Goal: Obtain resource: Download file/media

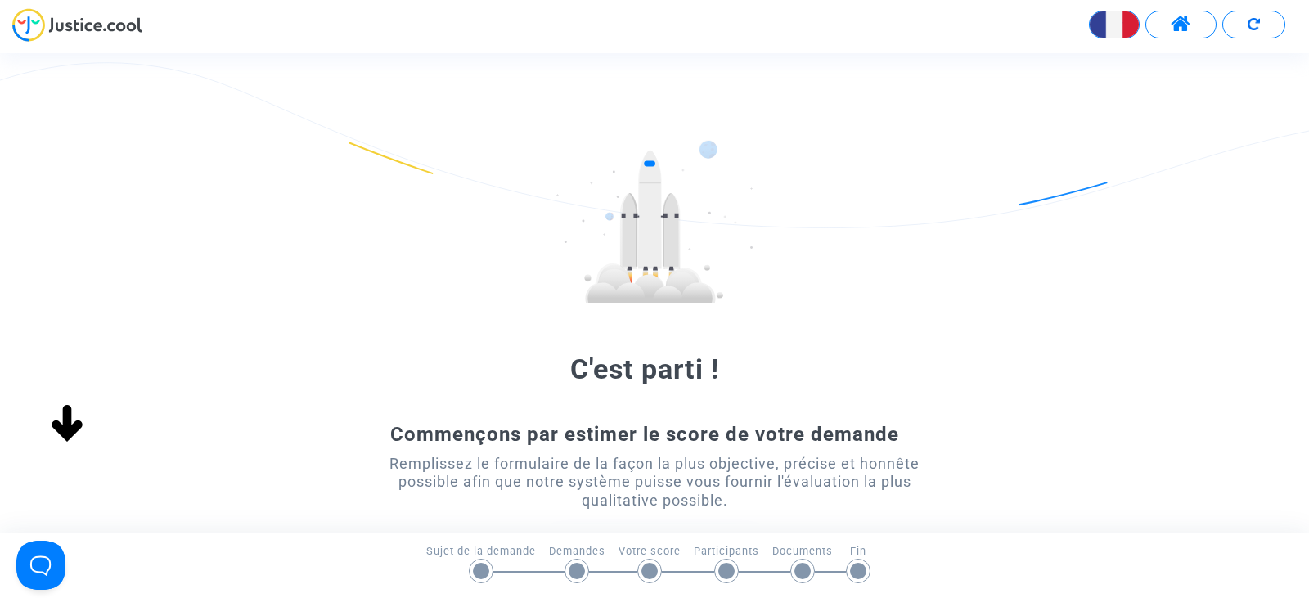
click at [1190, 24] on span at bounding box center [1181, 24] width 20 height 21
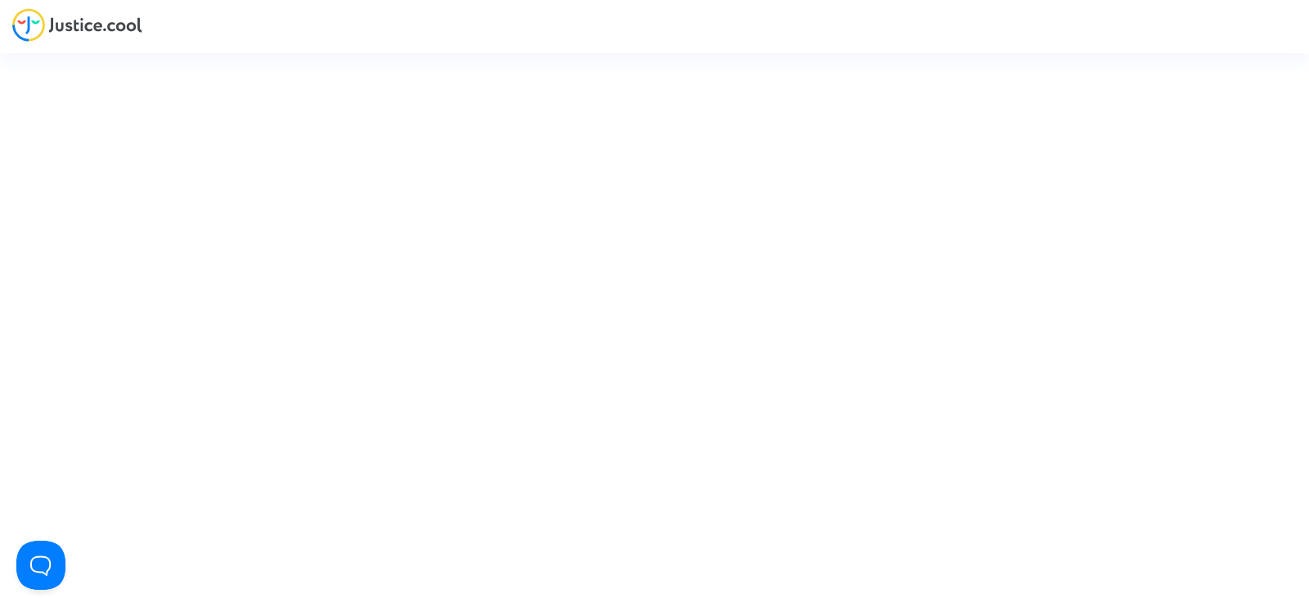
type input "juridique.par@tunisair.fr"
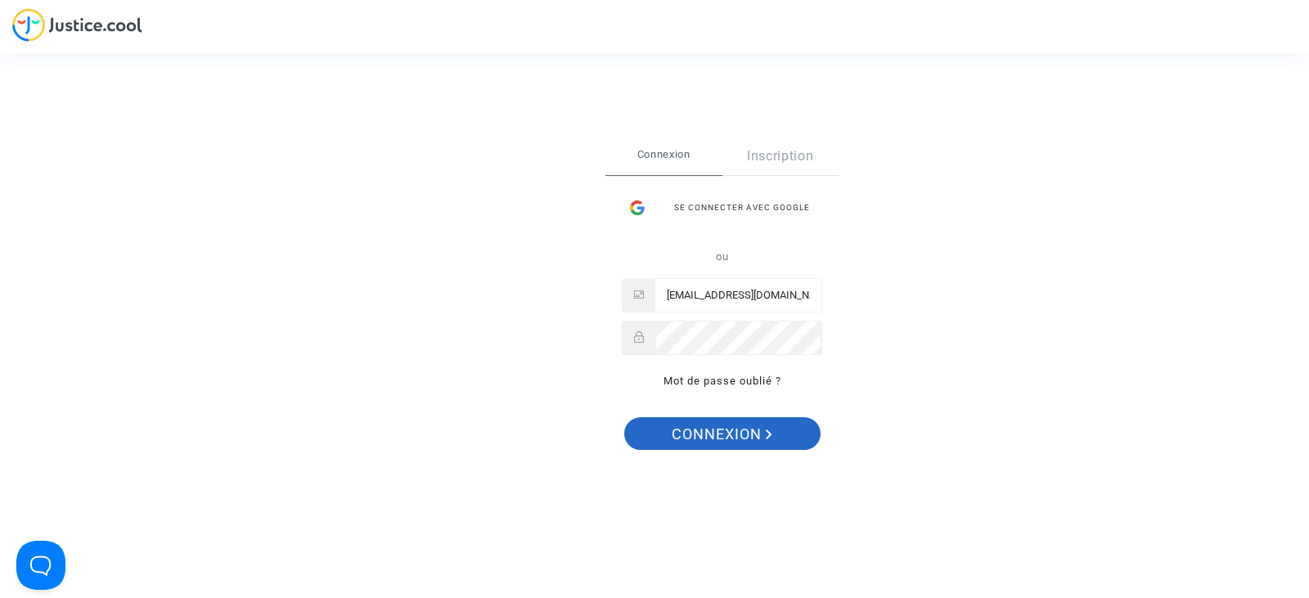
click at [728, 436] on span "Connexion" at bounding box center [722, 434] width 101 height 34
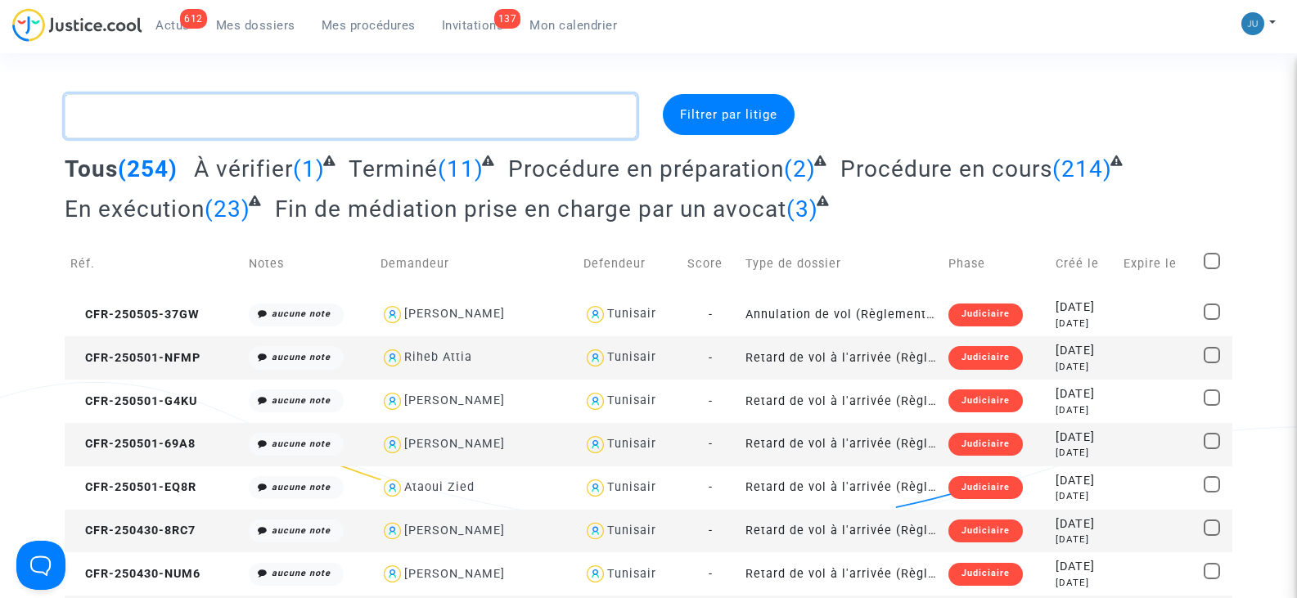
click at [165, 120] on textarea at bounding box center [350, 116] width 571 height 44
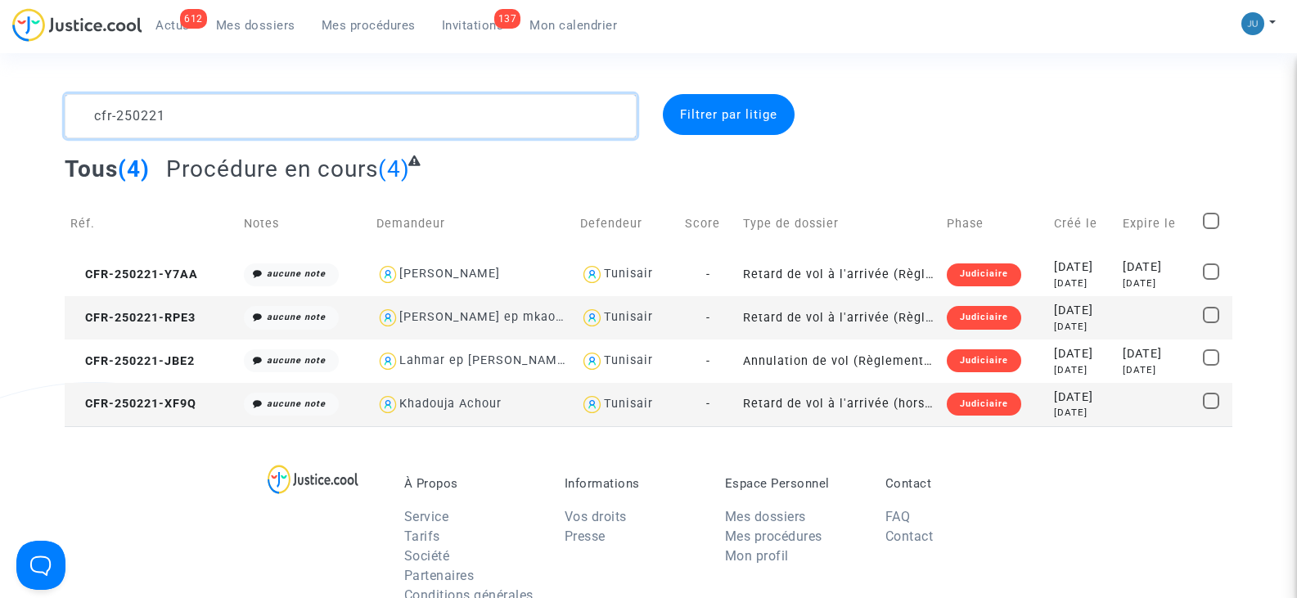
type textarea "cfr-250221"
click at [1217, 317] on span at bounding box center [1211, 315] width 16 height 16
click at [1211, 323] on input "checkbox" at bounding box center [1210, 323] width 1 height 1
checkbox input "true"
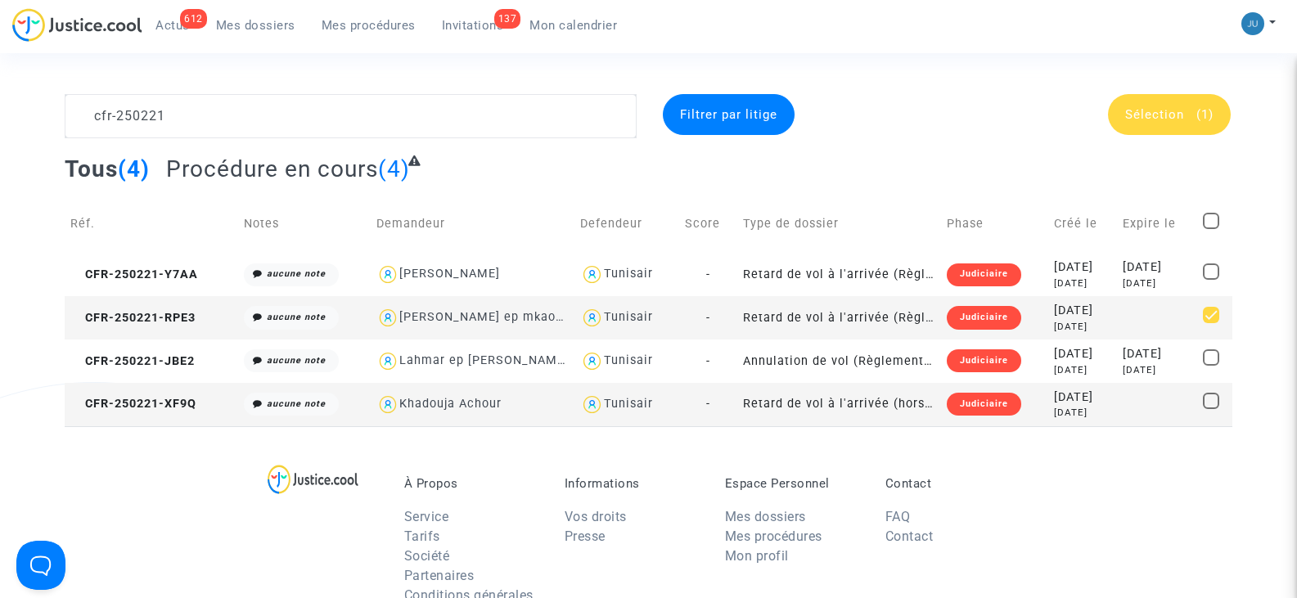
click at [1168, 114] on span "Sélection" at bounding box center [1154, 114] width 59 height 15
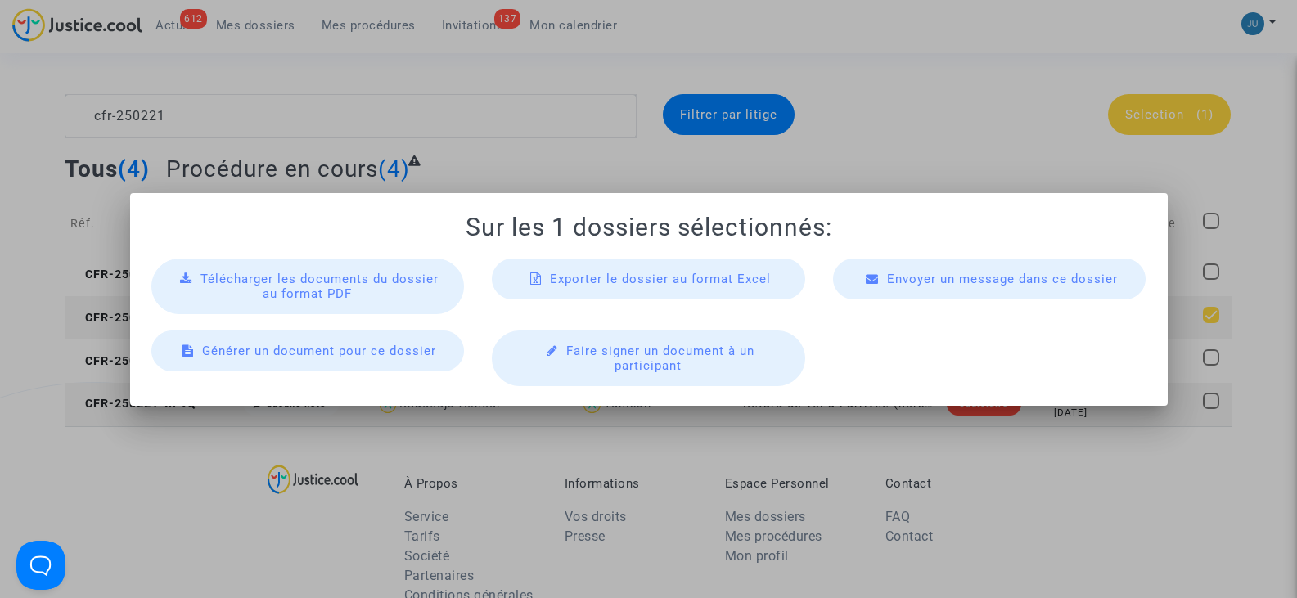
click at [359, 284] on span "Télécharger les documents du dossier au format PDF" at bounding box center [319, 286] width 238 height 29
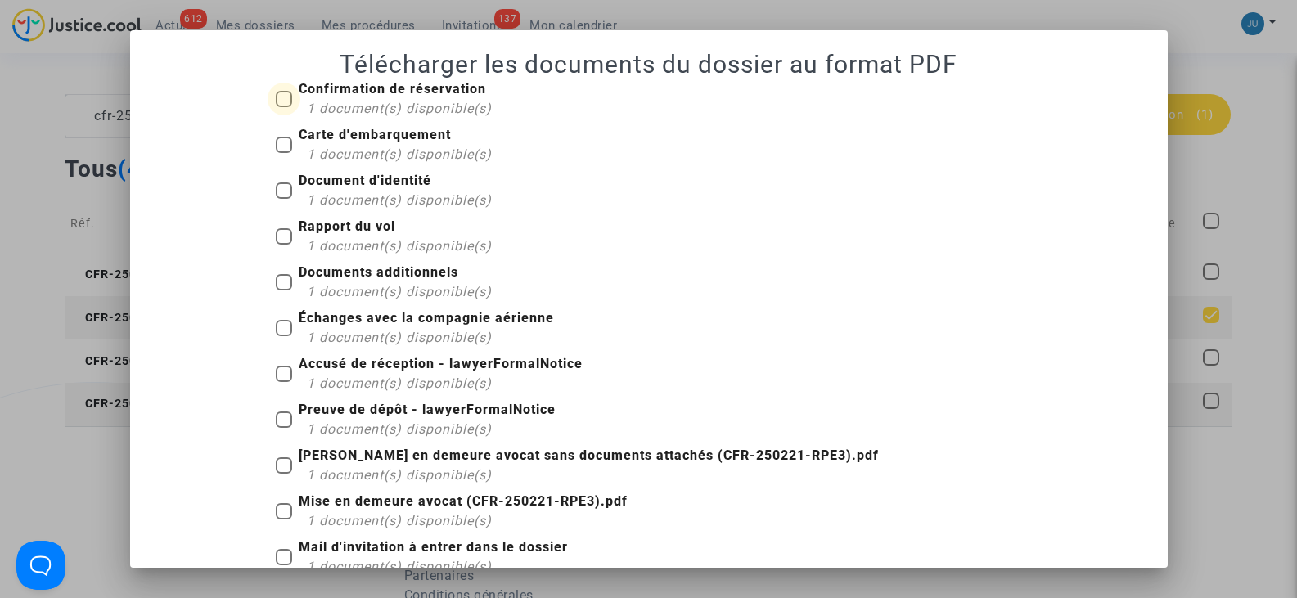
click at [277, 94] on span at bounding box center [284, 99] width 16 height 16
click at [283, 107] on input "Confirmation de réservation 1 document(s) disponible(s)" at bounding box center [283, 107] width 1 height 1
checkbox input "true"
click at [283, 146] on span at bounding box center [284, 145] width 16 height 16
click at [283, 153] on input "Carte d'embarquement 1 document(s) disponible(s)" at bounding box center [283, 153] width 1 height 1
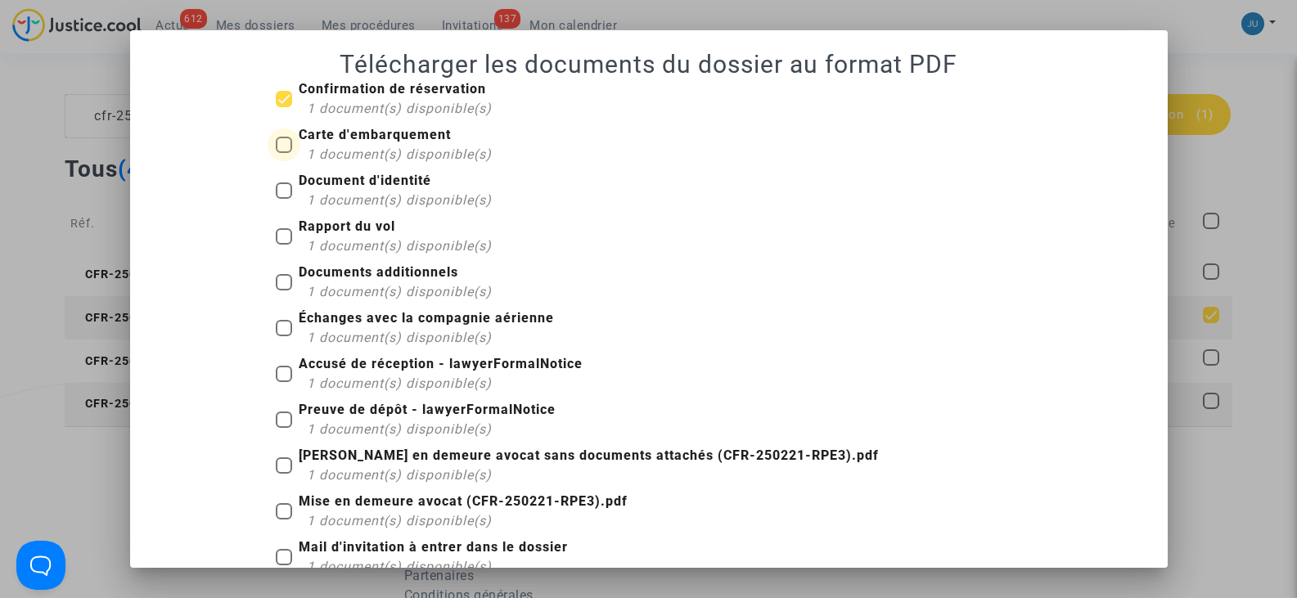
checkbox input "true"
click at [285, 187] on label "Document d'identité 1 document(s) disponible(s)" at bounding box center [384, 190] width 216 height 39
click at [284, 199] on input "Document d'identité 1 document(s) disponible(s)" at bounding box center [283, 199] width 1 height 1
checkbox input "true"
click at [281, 229] on span at bounding box center [284, 236] width 16 height 16
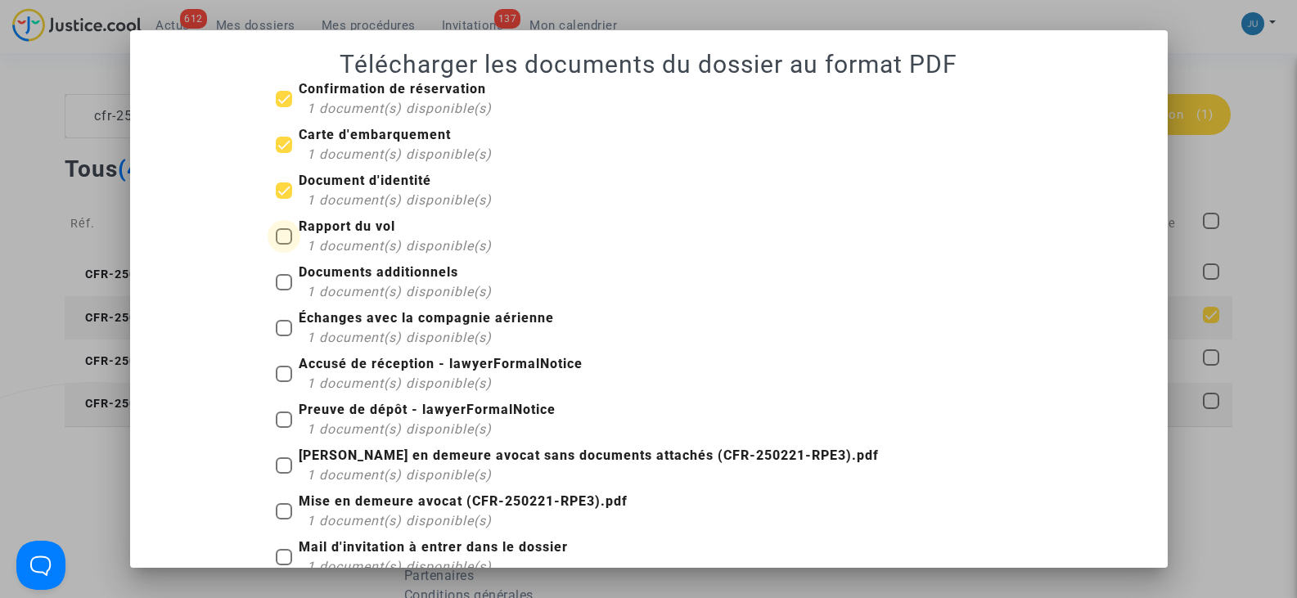
click at [283, 245] on input "Rapport du vol 1 document(s) disponible(s)" at bounding box center [283, 245] width 1 height 1
checkbox input "true"
click at [278, 281] on span at bounding box center [284, 282] width 16 height 16
click at [283, 290] on input "Documents additionnels 1 document(s) disponible(s)" at bounding box center [283, 290] width 1 height 1
checkbox input "true"
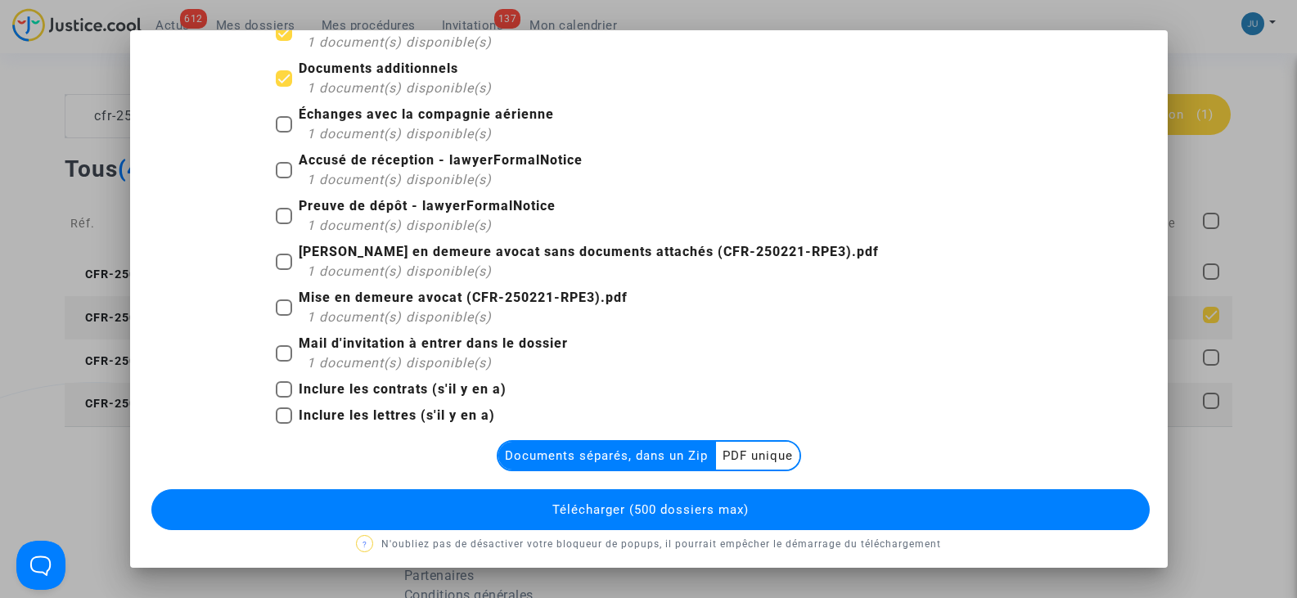
scroll to position [212, 0]
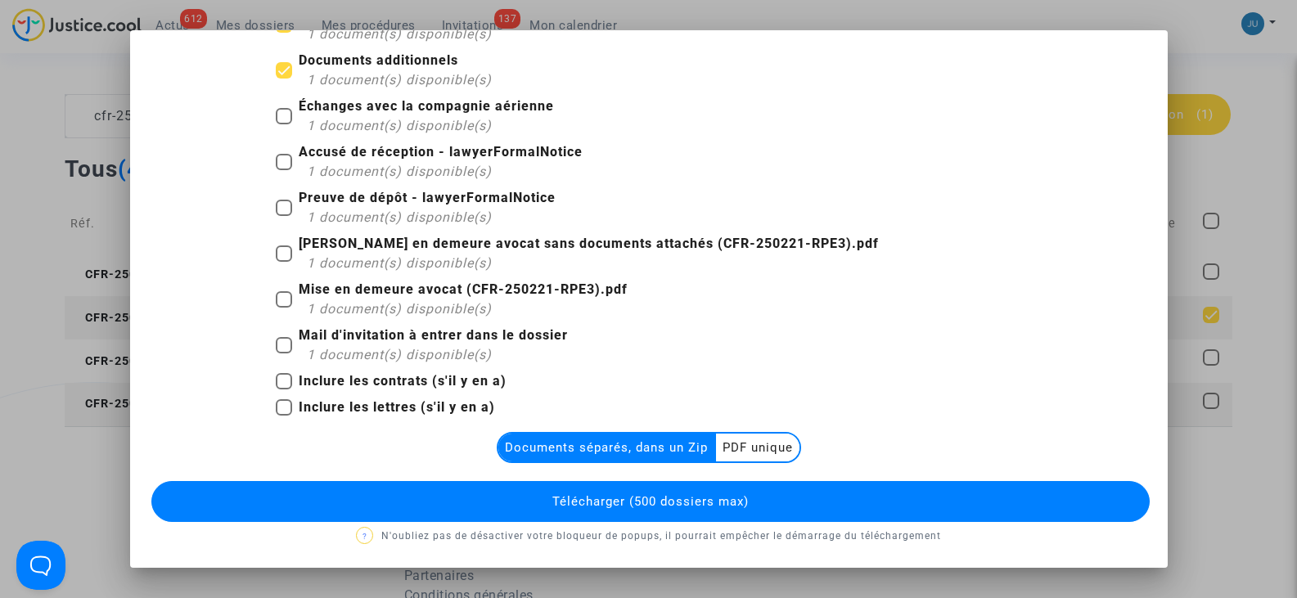
click at [575, 447] on multi-toggle-item "Documents séparés, dans un Zip" at bounding box center [607, 448] width 218 height 28
click at [561, 494] on span "Télécharger (500 dossiers max)" at bounding box center [650, 501] width 196 height 15
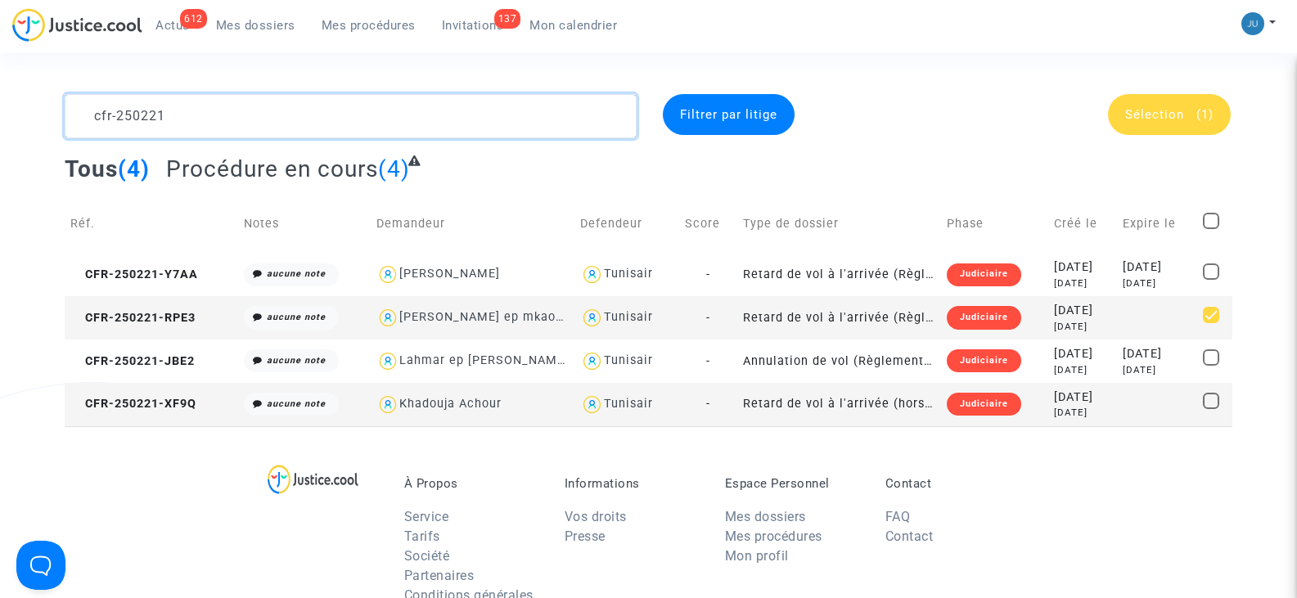
drag, startPoint x: 205, startPoint y: 114, endPoint x: 47, endPoint y: 99, distance: 158.6
click at [47, 99] on div "cfr-250221 Filtrer par litige Sélection (1) Tous (4) Procédure en cours (4) Réf…" at bounding box center [648, 260] width 1297 height 332
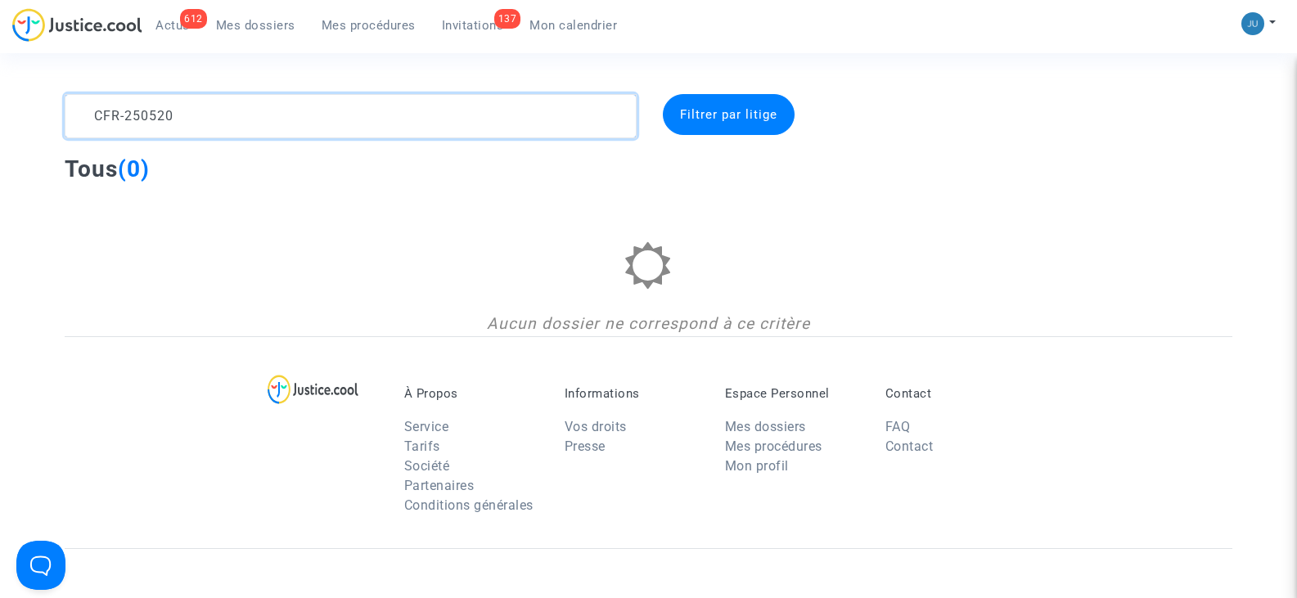
click at [441, 103] on textarea at bounding box center [350, 116] width 571 height 44
drag, startPoint x: 193, startPoint y: 121, endPoint x: 128, endPoint y: 130, distance: 65.3
click at [128, 130] on textarea at bounding box center [350, 116] width 571 height 44
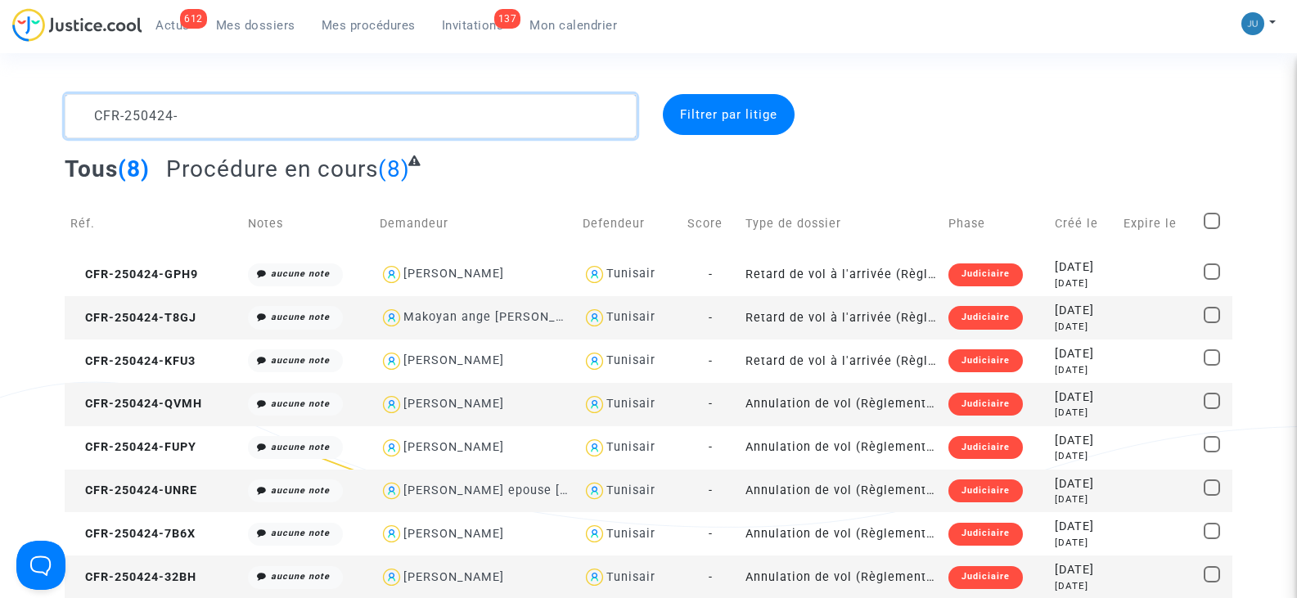
type textarea "CFR-250424-"
click at [1212, 399] on span at bounding box center [1212, 401] width 16 height 16
click at [1212, 409] on input "checkbox" at bounding box center [1211, 409] width 1 height 1
checkbox input "true"
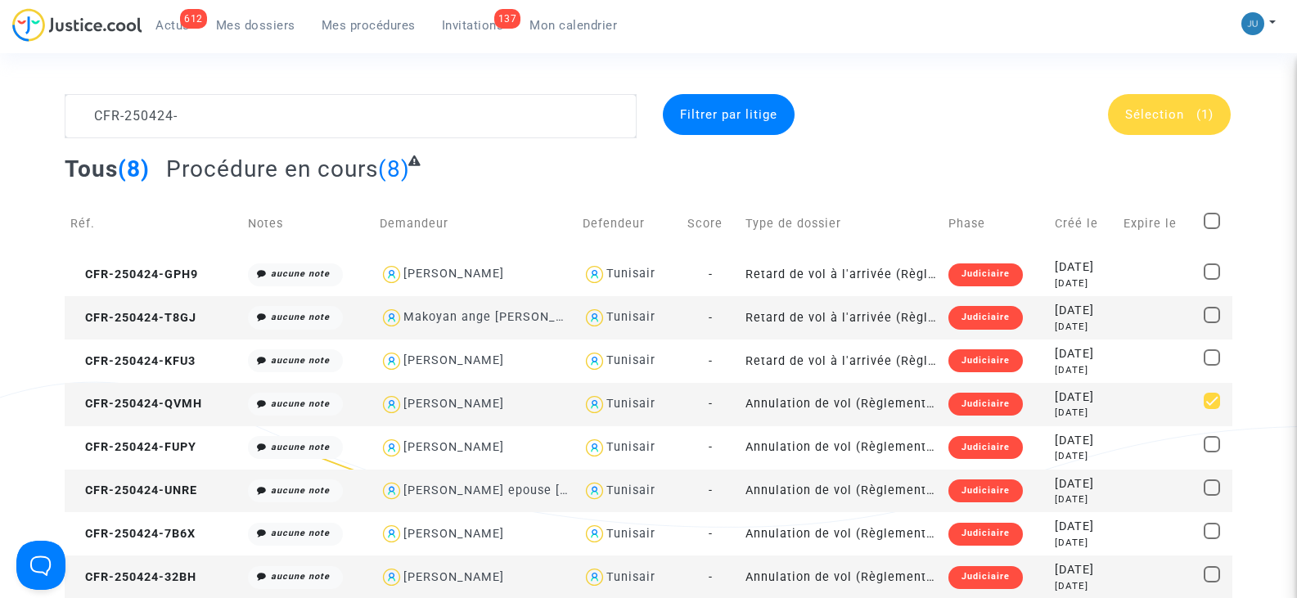
click at [1145, 115] on span "Sélection" at bounding box center [1154, 114] width 59 height 15
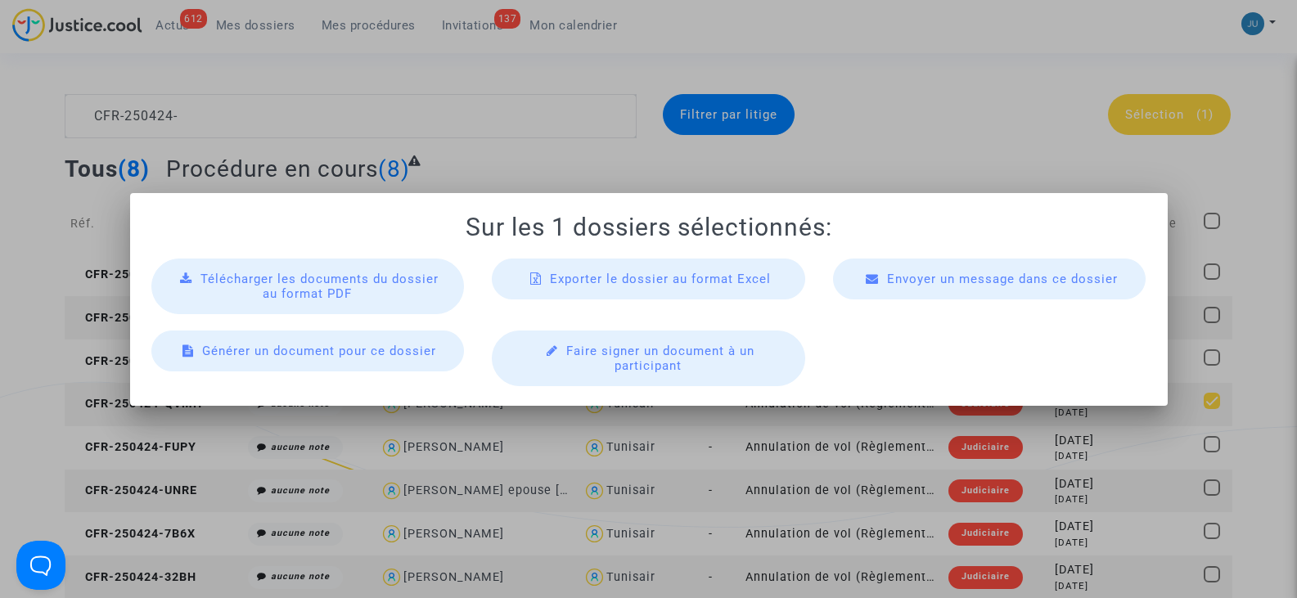
click at [290, 284] on span "Télécharger les documents du dossier au format PDF" at bounding box center [319, 286] width 238 height 29
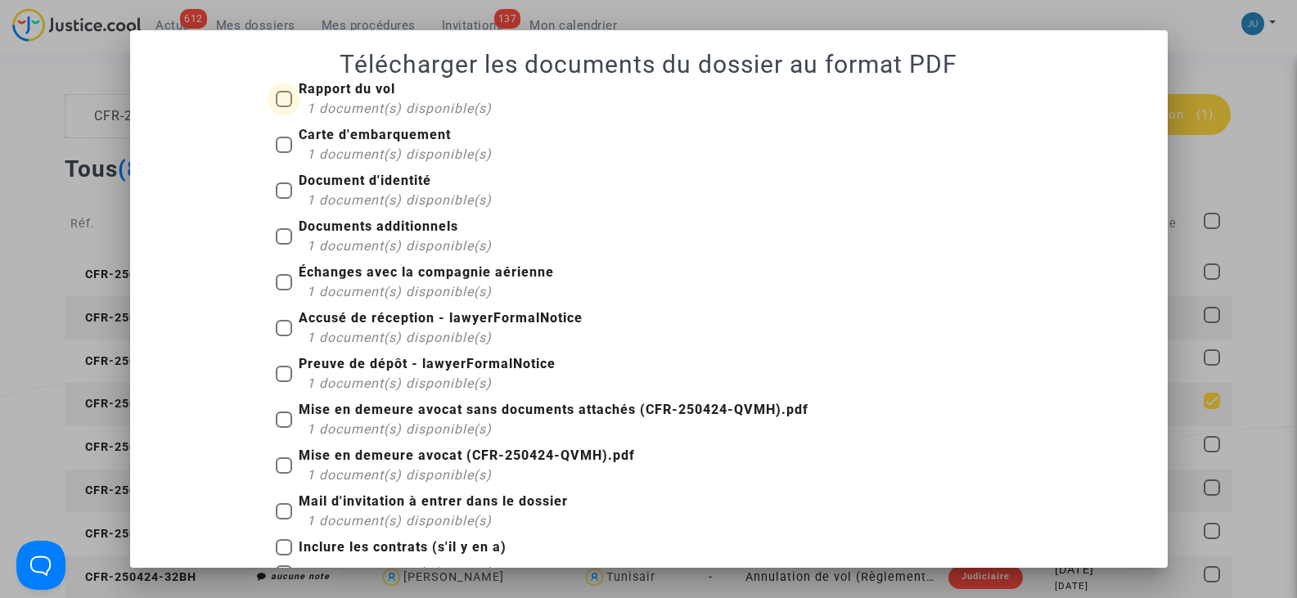
click at [284, 95] on span at bounding box center [284, 99] width 16 height 16
click at [284, 107] on input "Rapport du vol 1 document(s) disponible(s)" at bounding box center [283, 107] width 1 height 1
checkbox input "true"
click at [281, 145] on span at bounding box center [284, 145] width 16 height 16
click at [283, 153] on input "Carte d'embarquement 1 document(s) disponible(s)" at bounding box center [283, 153] width 1 height 1
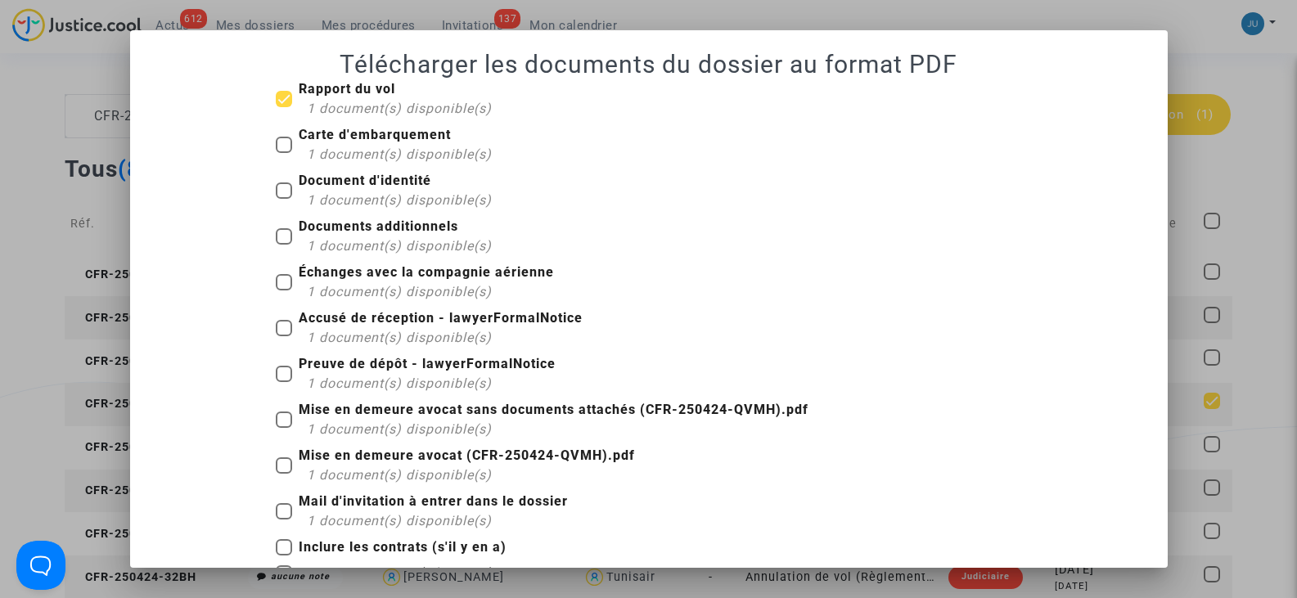
checkbox input "true"
click at [284, 188] on span at bounding box center [284, 190] width 16 height 16
click at [284, 199] on input "Document d'identité 1 document(s) disponible(s)" at bounding box center [283, 199] width 1 height 1
checkbox input "true"
click at [282, 228] on span at bounding box center [284, 236] width 16 height 16
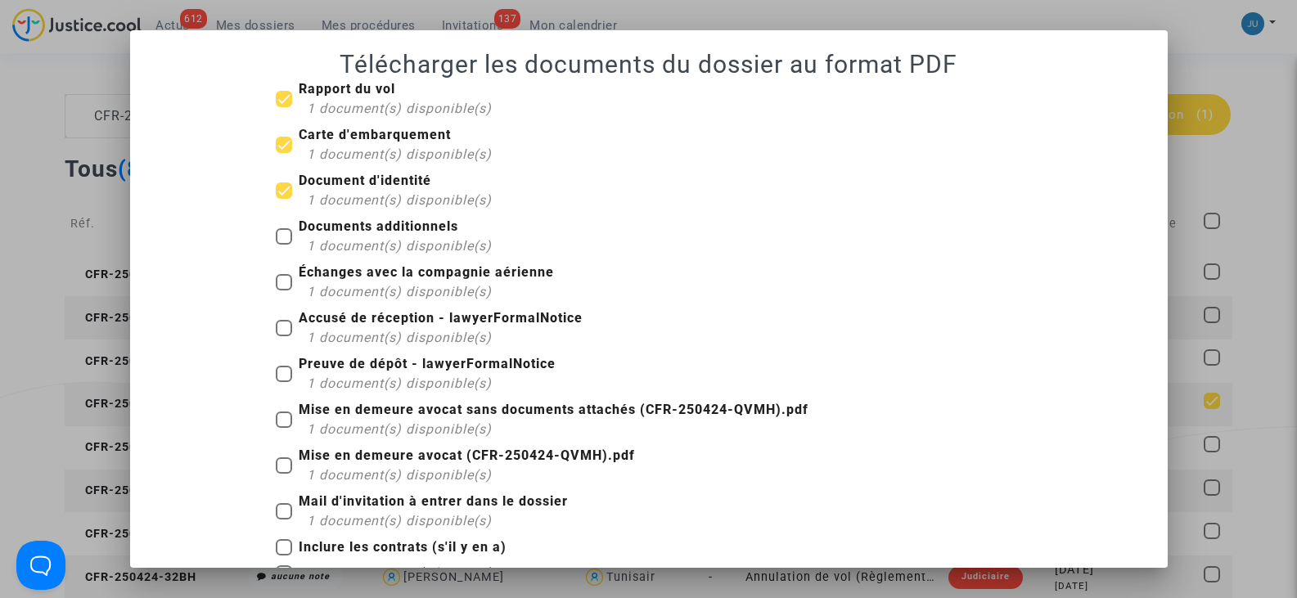
click at [283, 245] on input "Documents additionnels 1 document(s) disponible(s)" at bounding box center [283, 245] width 1 height 1
checkbox input "true"
click at [284, 278] on span at bounding box center [284, 282] width 16 height 16
click at [284, 290] on input "Échanges avec la compagnie aérienne 1 document(s) disponible(s)" at bounding box center [283, 290] width 1 height 1
checkbox input "true"
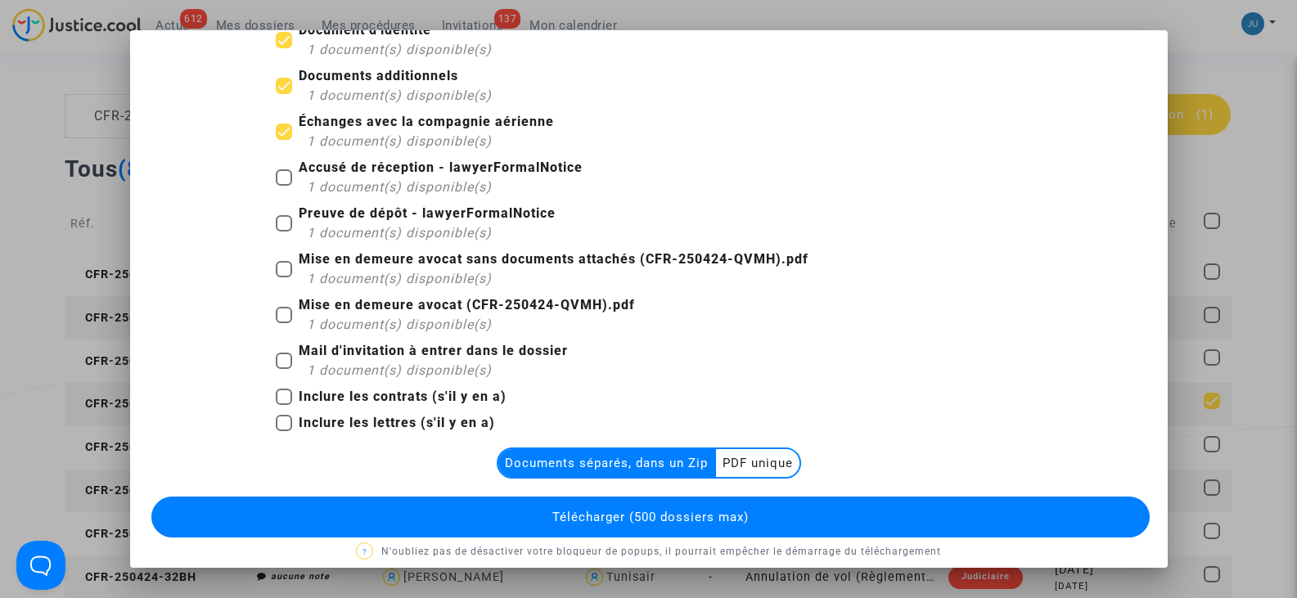
scroll to position [164, 0]
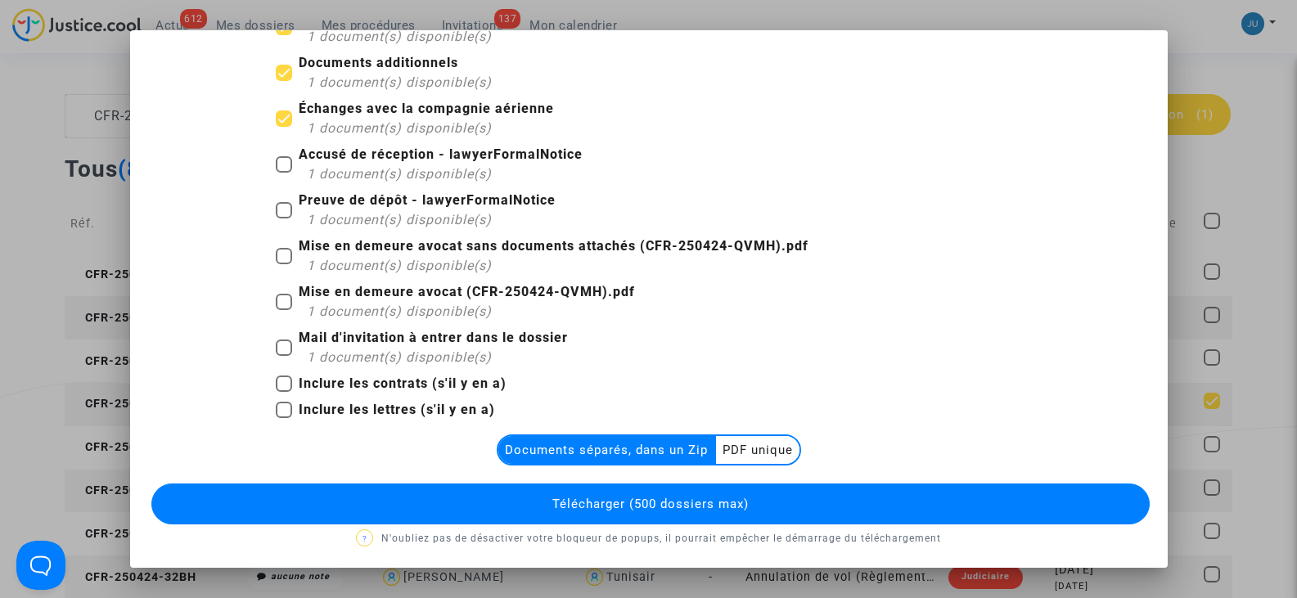
click at [637, 449] on multi-toggle-item "Documents séparés, dans un Zip" at bounding box center [607, 450] width 218 height 28
click at [599, 505] on span "Télécharger (500 dossiers max)" at bounding box center [650, 504] width 196 height 15
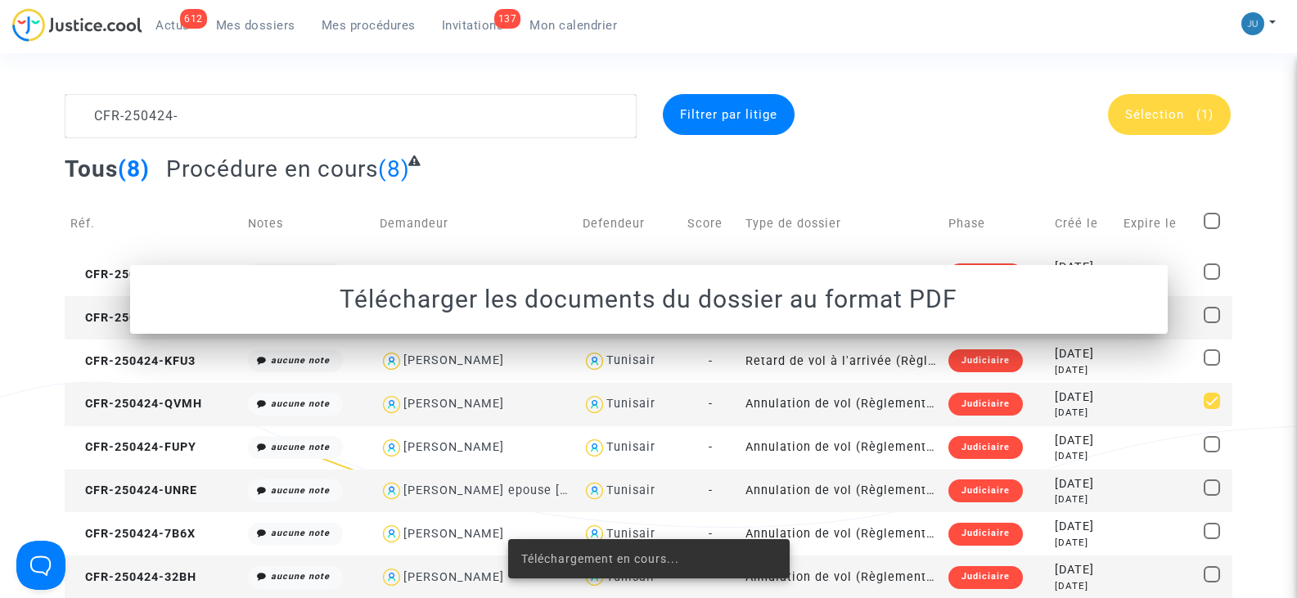
scroll to position [0, 0]
